Goal: Task Accomplishment & Management: Manage account settings

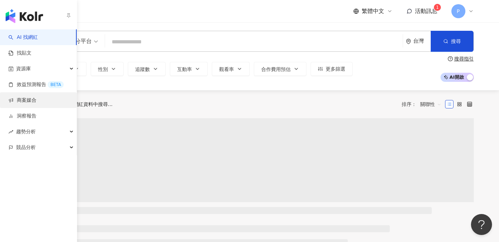
click at [21, 101] on link "商案媒合" at bounding box center [22, 100] width 28 height 7
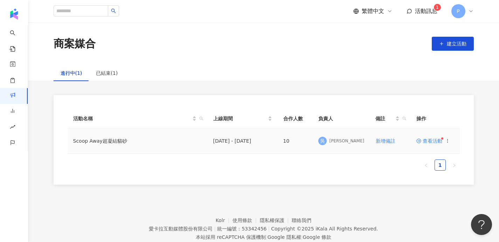
click at [426, 139] on span "查看活動" at bounding box center [429, 141] width 26 height 5
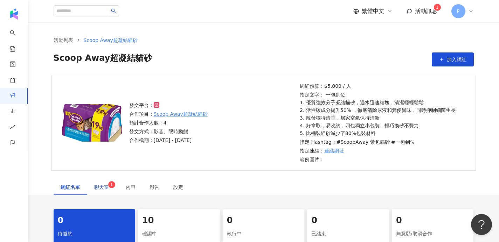
click at [104, 188] on span "聊天室 1" at bounding box center [102, 187] width 17 height 5
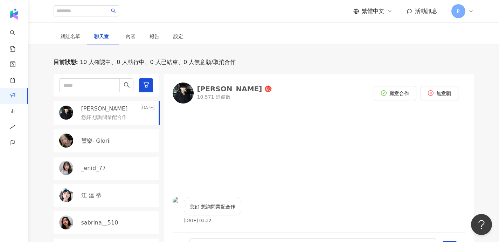
scroll to position [151, 0]
click at [134, 37] on div "內容" at bounding box center [131, 36] width 10 height 8
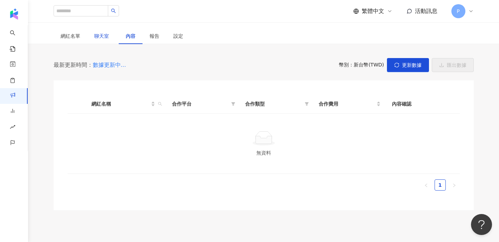
click at [96, 37] on span "聊天室" at bounding box center [102, 36] width 17 height 5
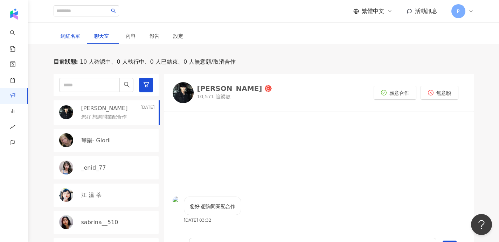
click at [72, 39] on div "網紅名單" at bounding box center [71, 36] width 20 height 8
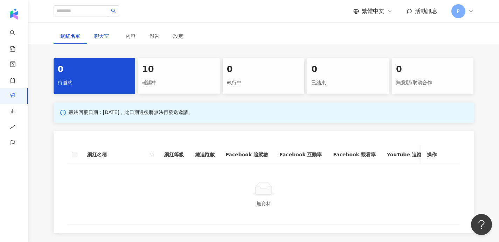
click at [96, 35] on span "聊天室" at bounding box center [102, 36] width 17 height 5
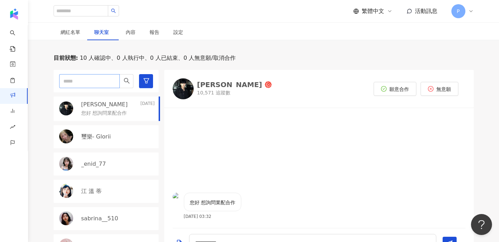
scroll to position [147, 0]
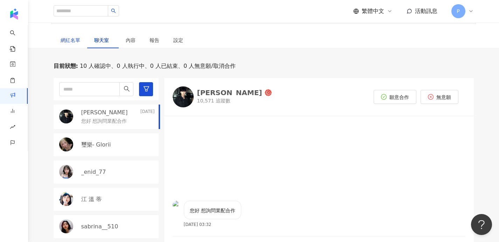
click at [77, 40] on div "網紅名單" at bounding box center [71, 40] width 20 height 8
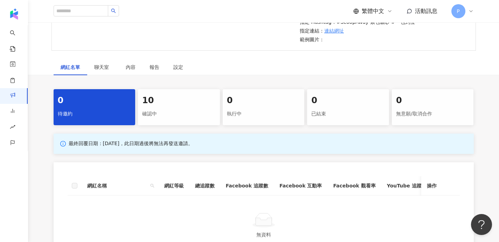
scroll to position [143, 0]
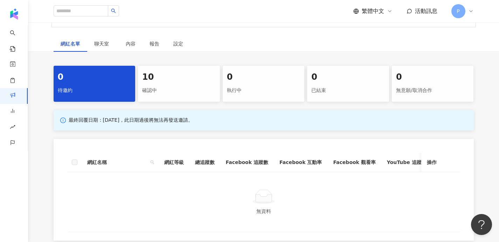
click at [185, 95] on div "確認中" at bounding box center [178, 91] width 73 height 12
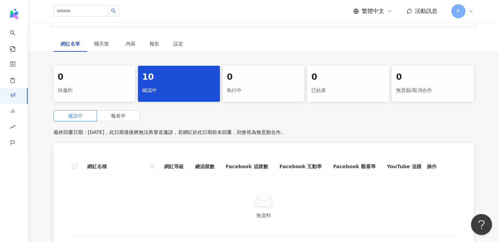
click at [175, 83] on div "10 確認中" at bounding box center [179, 84] width 82 height 36
click at [159, 79] on div "10" at bounding box center [178, 77] width 73 height 12
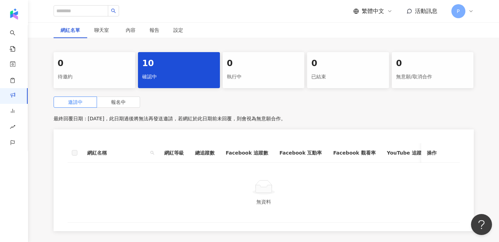
scroll to position [155, 0]
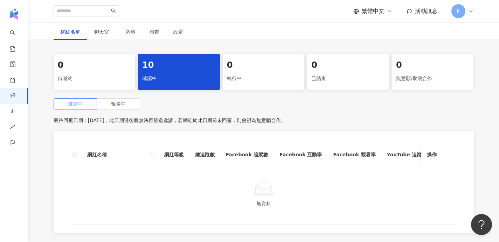
click at [161, 75] on div "確認中" at bounding box center [178, 79] width 73 height 12
click at [234, 79] on div "執行中" at bounding box center [263, 79] width 73 height 12
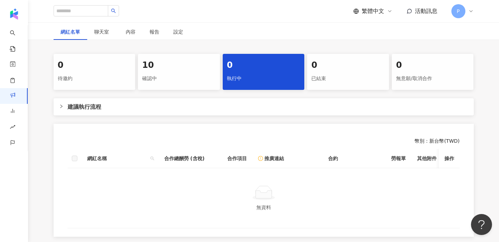
click at [178, 77] on div "確認中" at bounding box center [178, 79] width 73 height 12
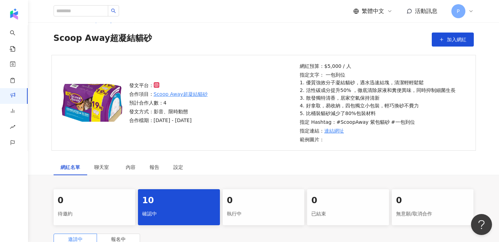
scroll to position [23, 0]
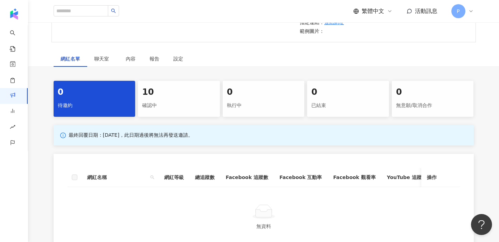
scroll to position [141, 0]
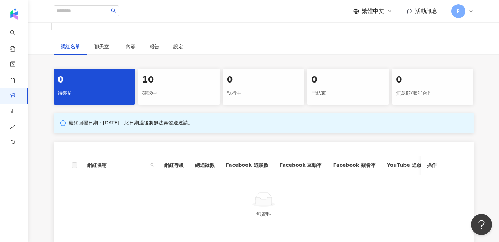
click at [193, 78] on div "10" at bounding box center [178, 80] width 73 height 12
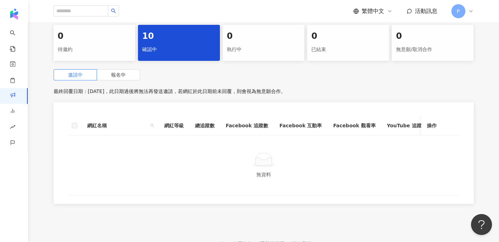
scroll to position [187, 0]
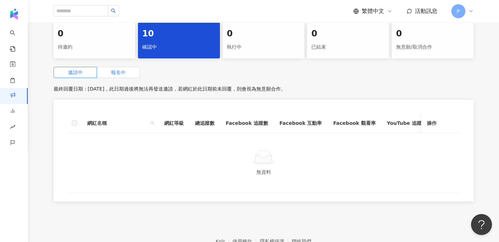
click at [122, 71] on span "報名中" at bounding box center [118, 73] width 15 height 6
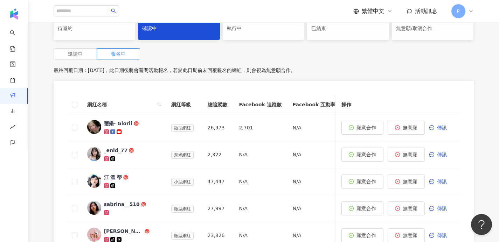
scroll to position [194, 0]
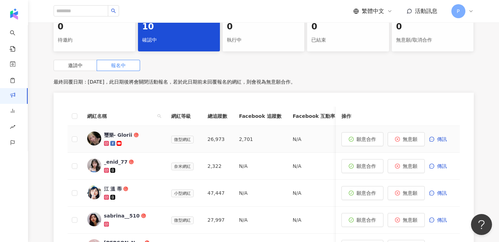
click at [111, 132] on div "璽樂- Glorii" at bounding box center [118, 135] width 28 height 7
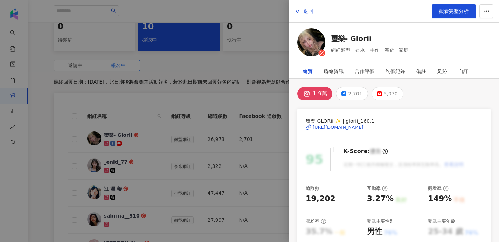
click at [331, 129] on div "[URL][DOMAIN_NAME]" at bounding box center [337, 127] width 51 height 6
click at [146, 101] on div at bounding box center [249, 121] width 499 height 242
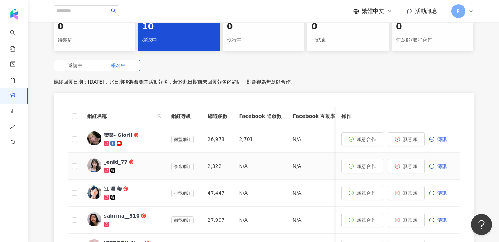
click at [116, 161] on div "_enid_77" at bounding box center [116, 161] width 24 height 7
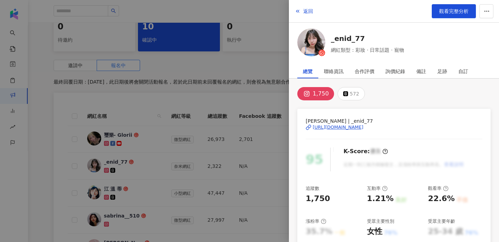
click at [332, 129] on div "[URL][DOMAIN_NAME]" at bounding box center [337, 127] width 51 height 6
click at [135, 155] on div at bounding box center [249, 121] width 499 height 242
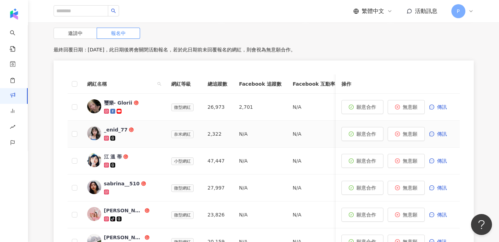
scroll to position [228, 0]
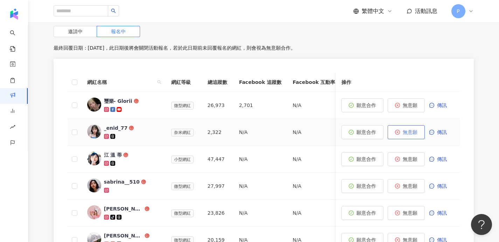
click at [397, 132] on icon "close-circle" at bounding box center [397, 132] width 5 height 5
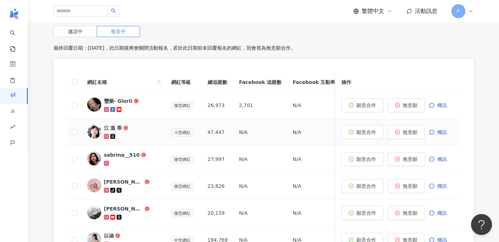
click at [111, 126] on div "江 溫 蒂" at bounding box center [113, 128] width 18 height 7
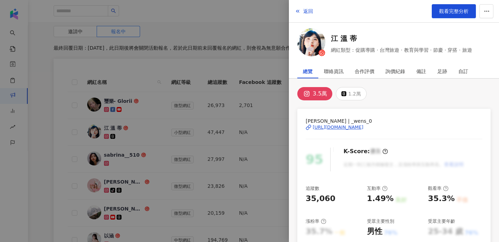
click at [325, 125] on div "[URL][DOMAIN_NAME]" at bounding box center [337, 127] width 51 height 6
click at [130, 161] on div at bounding box center [249, 121] width 499 height 242
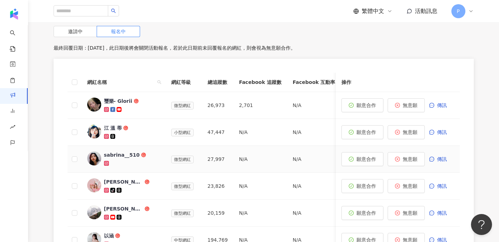
click at [124, 155] on div "sabrina__510" at bounding box center [122, 154] width 36 height 7
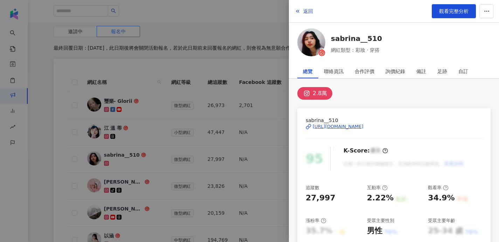
click at [322, 128] on div "[URL][DOMAIN_NAME]" at bounding box center [337, 126] width 51 height 6
click at [121, 143] on div at bounding box center [249, 121] width 499 height 242
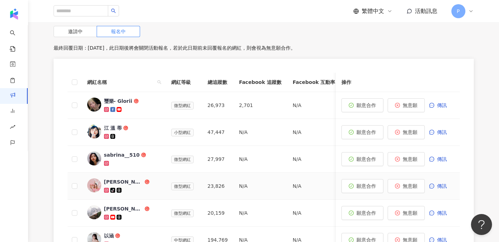
click at [112, 180] on div "[PERSON_NAME]" at bounding box center [123, 181] width 39 height 7
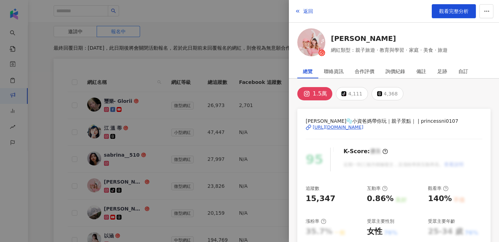
click at [320, 127] on div "[URL][DOMAIN_NAME]" at bounding box center [337, 127] width 51 height 6
click at [203, 108] on div at bounding box center [249, 121] width 499 height 242
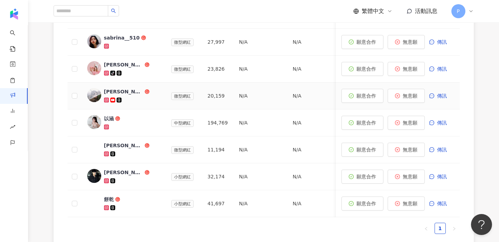
scroll to position [350, 0]
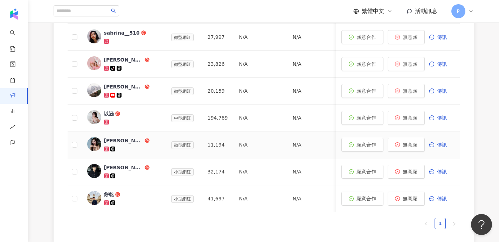
click at [124, 139] on div "[PERSON_NAME]" at bounding box center [123, 140] width 39 height 7
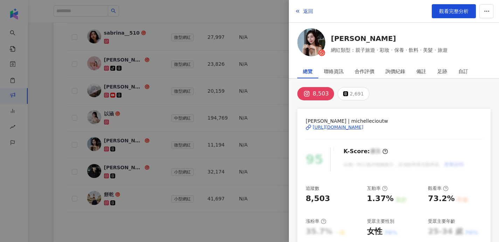
click at [315, 126] on div "[URL][DOMAIN_NAME]" at bounding box center [337, 127] width 51 height 6
click at [186, 89] on div at bounding box center [249, 121] width 499 height 242
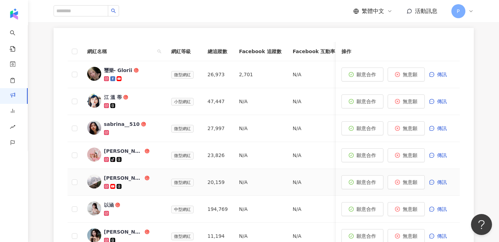
scroll to position [9, 0]
